Goal: Task Accomplishment & Management: Manage account settings

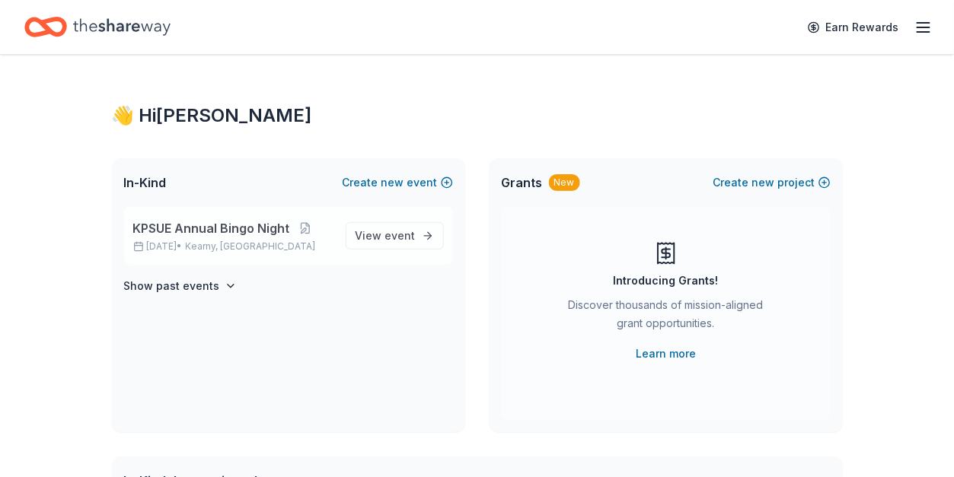
click at [199, 237] on span "KPSUE Annual Bingo Night" at bounding box center [211, 228] width 157 height 18
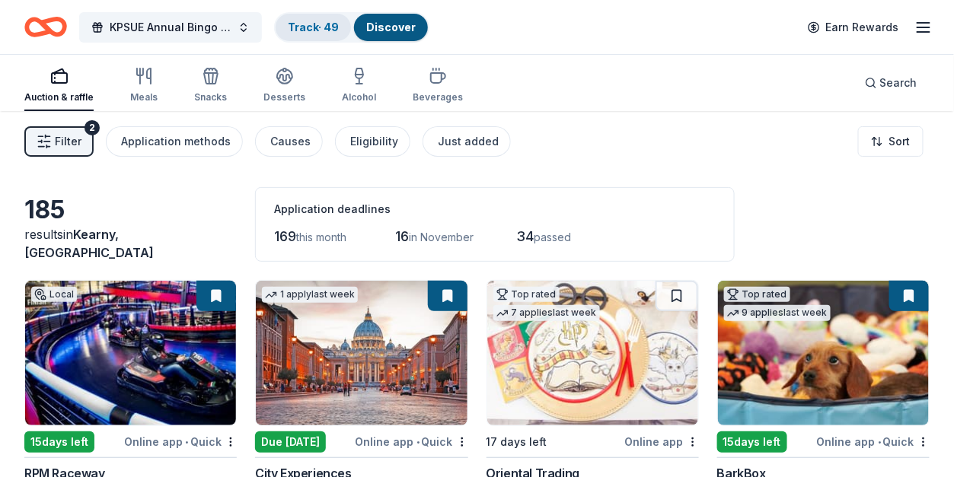
click at [315, 18] on div "Track · 49" at bounding box center [313, 27] width 75 height 27
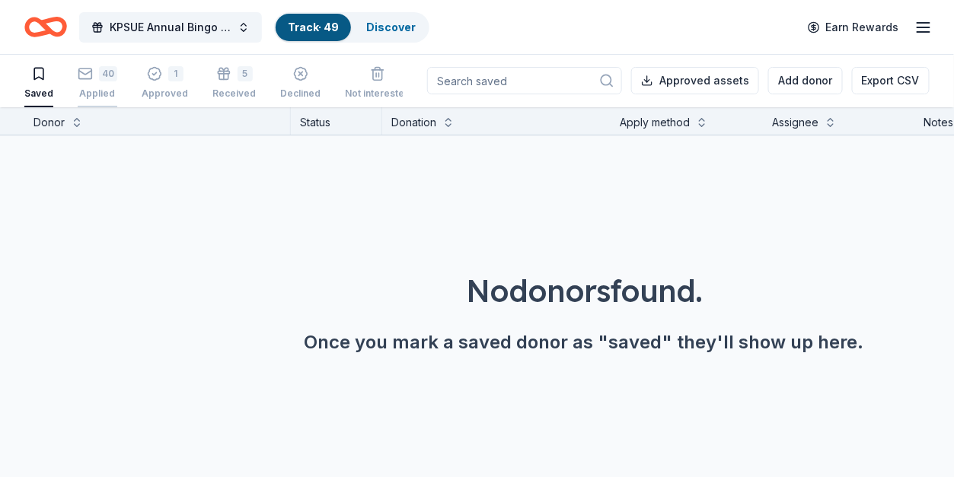
click at [106, 79] on div "40" at bounding box center [108, 73] width 18 height 15
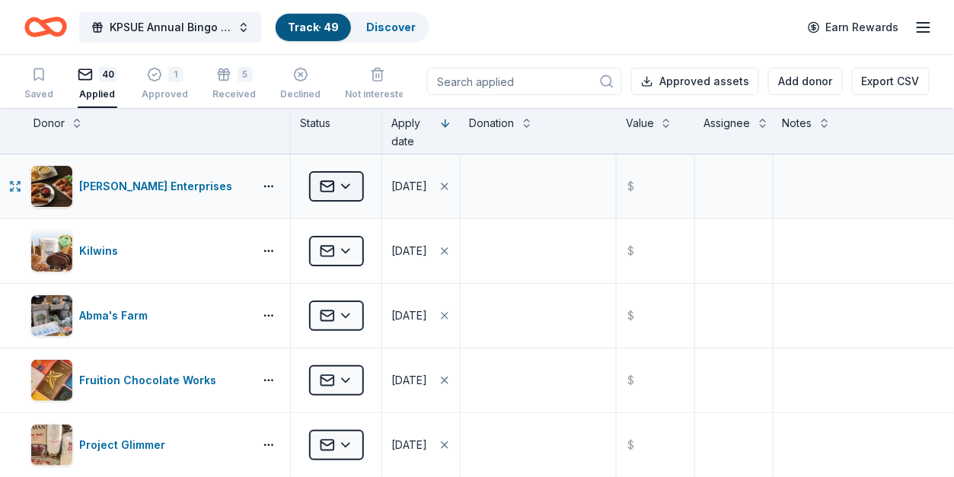
click at [353, 183] on html "KPSUE Annual Bingo Night Track · 49 Discover Earn Rewards Saved 40 Applied 1 Ap…" at bounding box center [477, 238] width 954 height 477
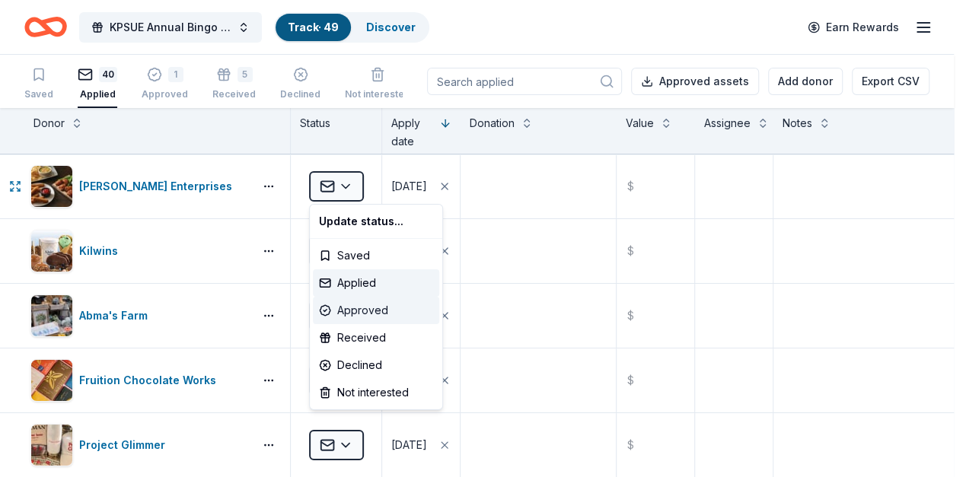
click at [355, 314] on div "Approved" at bounding box center [376, 310] width 126 height 27
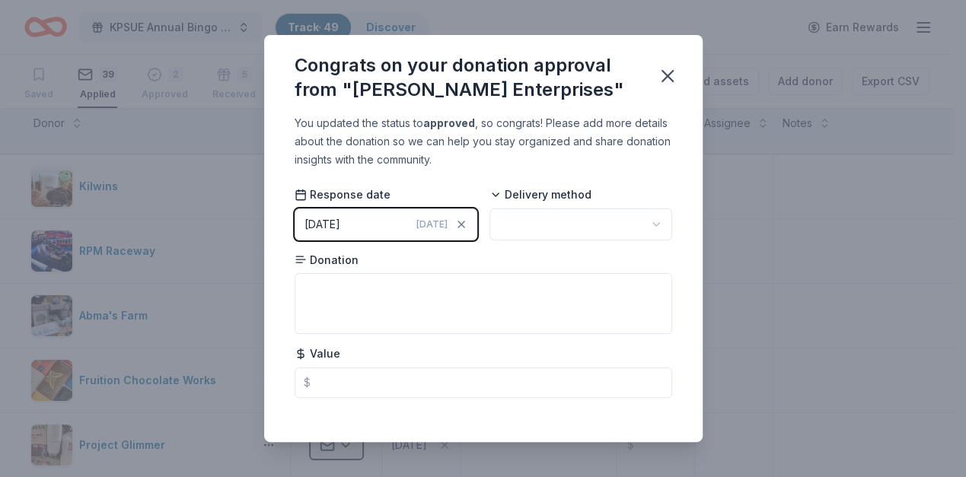
click at [595, 226] on html "KPSUE Annual Bingo Night Track · 49 Discover Earn Rewards Saved 39 Applied 2 Ap…" at bounding box center [483, 238] width 966 height 477
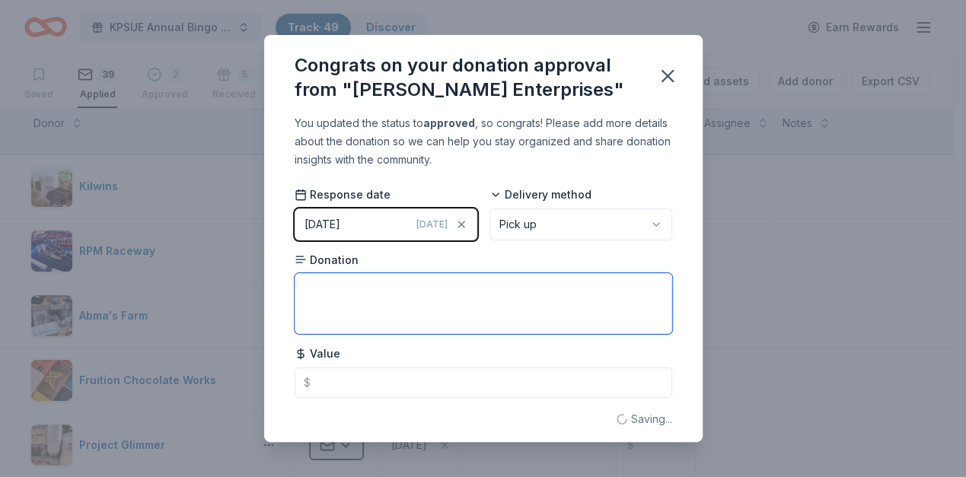
click at [387, 298] on textarea at bounding box center [484, 303] width 378 height 61
drag, startPoint x: 359, startPoint y: 308, endPoint x: 359, endPoint y: 339, distance: 30.5
click at [359, 308] on textarea at bounding box center [484, 303] width 378 height 61
type textarea "Gift Certificate"
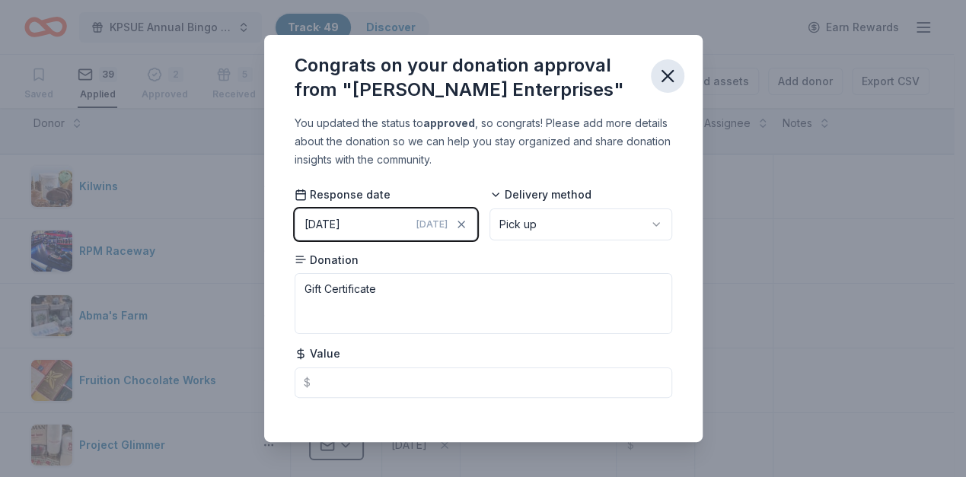
click at [667, 75] on icon "button" at bounding box center [667, 76] width 11 height 11
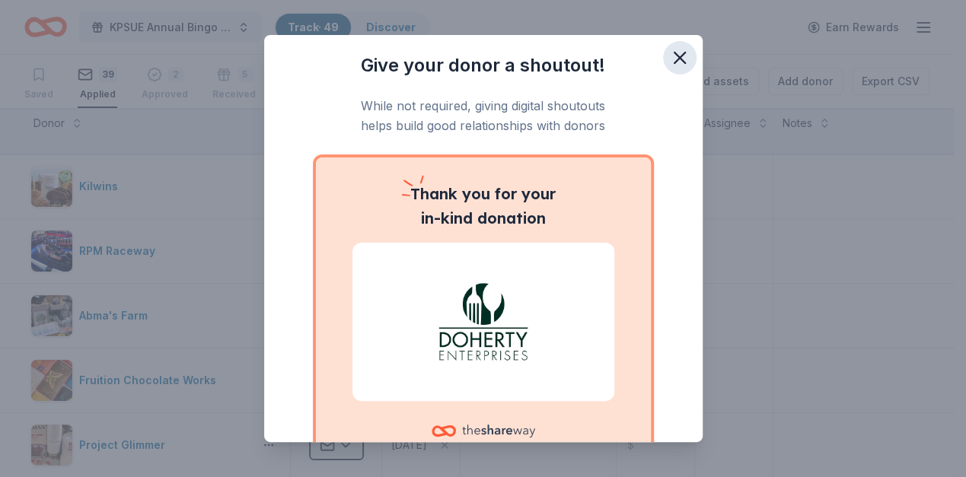
click at [669, 56] on icon "button" at bounding box center [679, 57] width 21 height 21
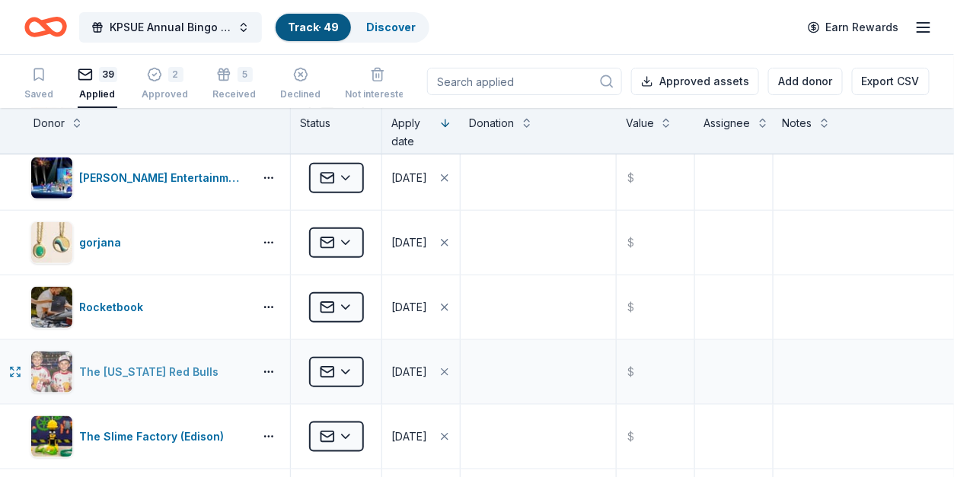
scroll to position [305, 0]
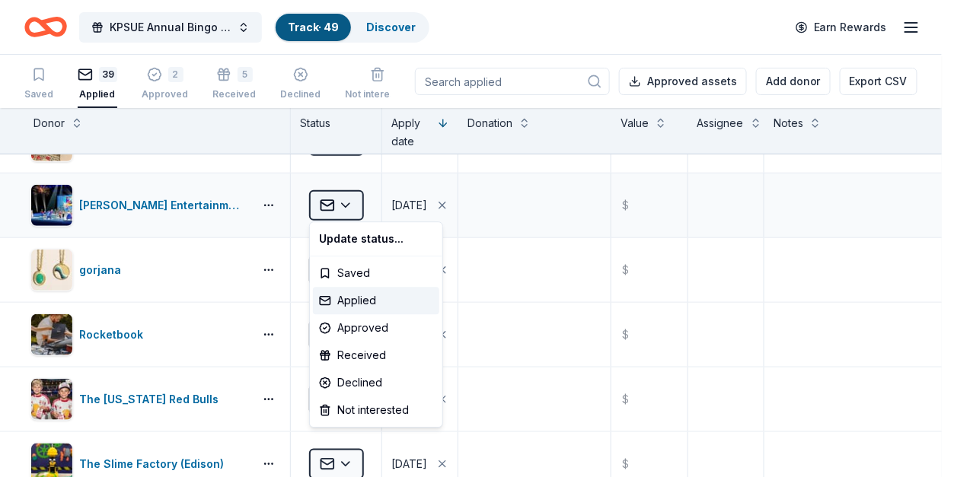
click at [333, 203] on html "KPSUE Annual Bingo Night Track · 49 Discover Earn Rewards Saved 39 Applied 2 Ap…" at bounding box center [477, 238] width 954 height 477
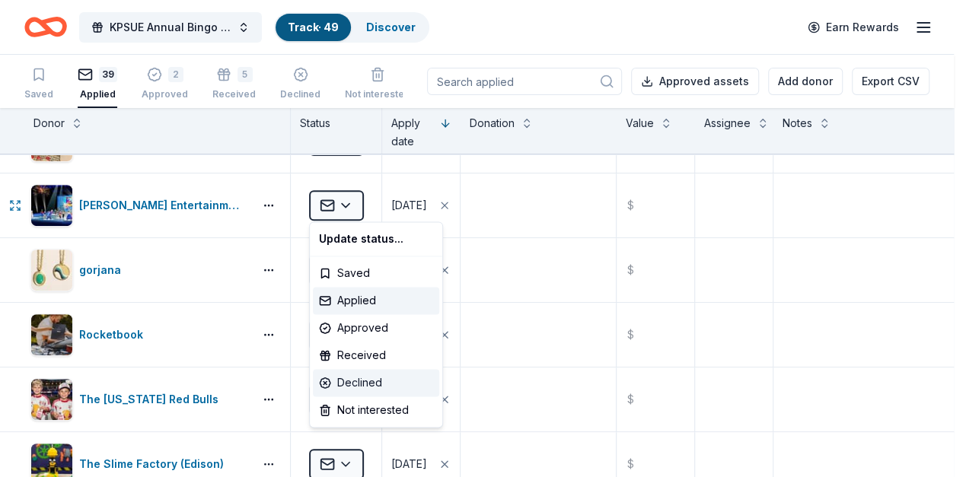
click at [337, 384] on div "Declined" at bounding box center [376, 382] width 126 height 27
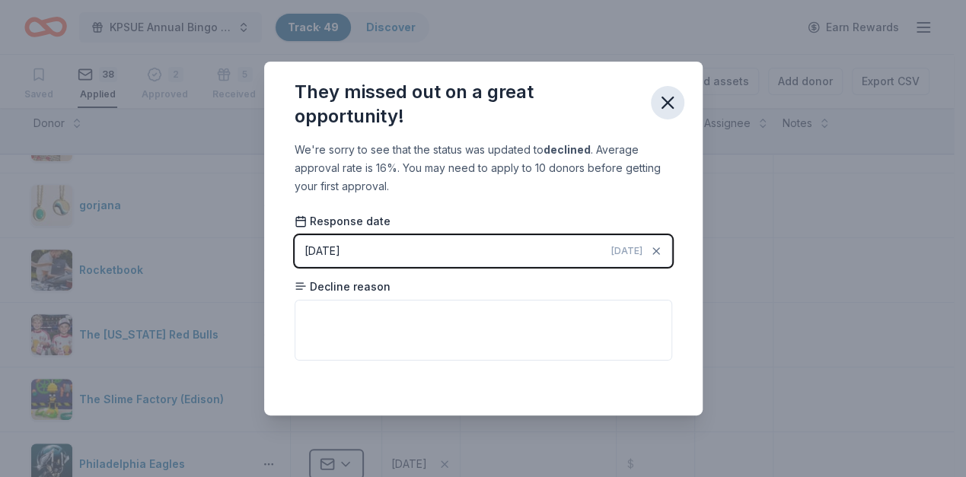
click at [657, 106] on icon "button" at bounding box center [667, 102] width 21 height 21
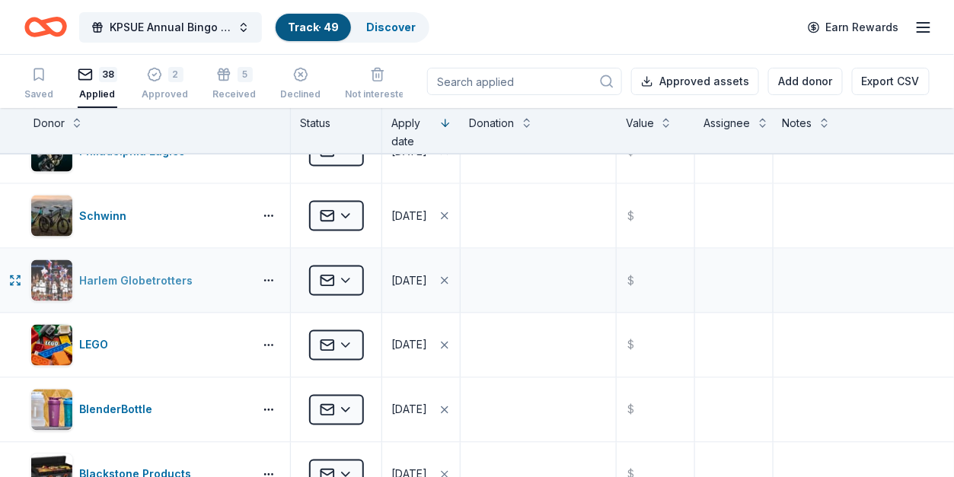
scroll to position [710, 0]
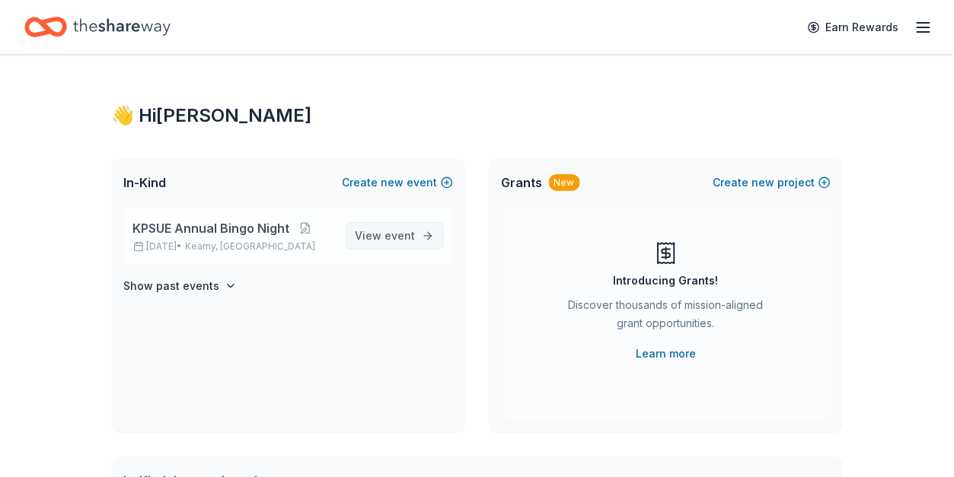
click at [376, 229] on span "View event" at bounding box center [386, 236] width 60 height 18
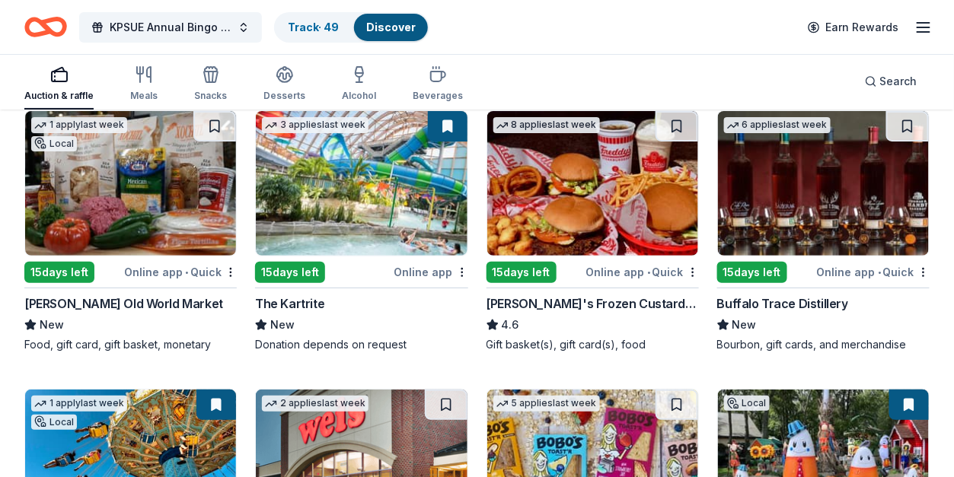
scroll to position [1725, 0]
